Goal: Entertainment & Leisure: Consume media (video, audio)

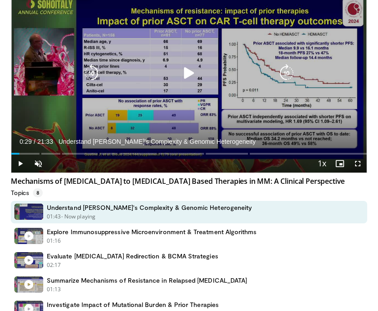
scroll to position [128, 0]
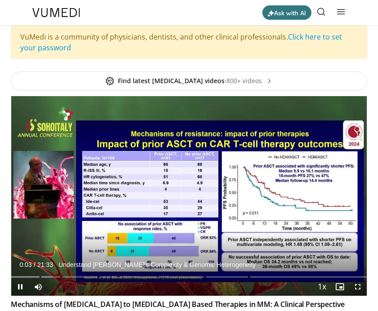
click at [188, 195] on icon "Video Player" at bounding box center [189, 196] width 18 height 18
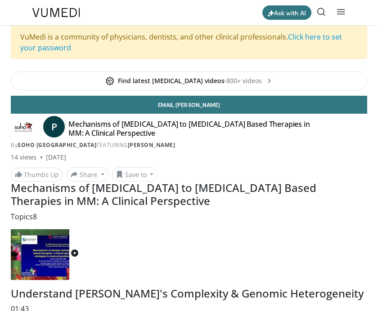
click at [100, 219] on p "Topics 8" at bounding box center [189, 216] width 356 height 11
